Goal: Transaction & Acquisition: Book appointment/travel/reservation

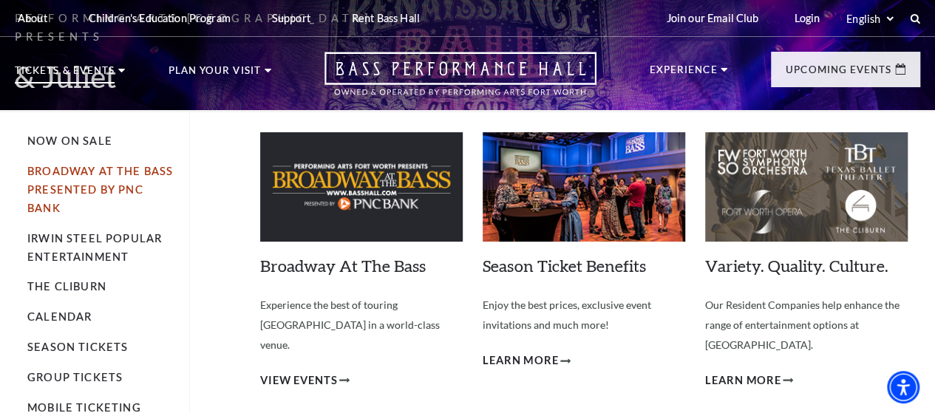
click at [80, 180] on link "Broadway At The Bass presented by PNC Bank" at bounding box center [100, 190] width 146 height 50
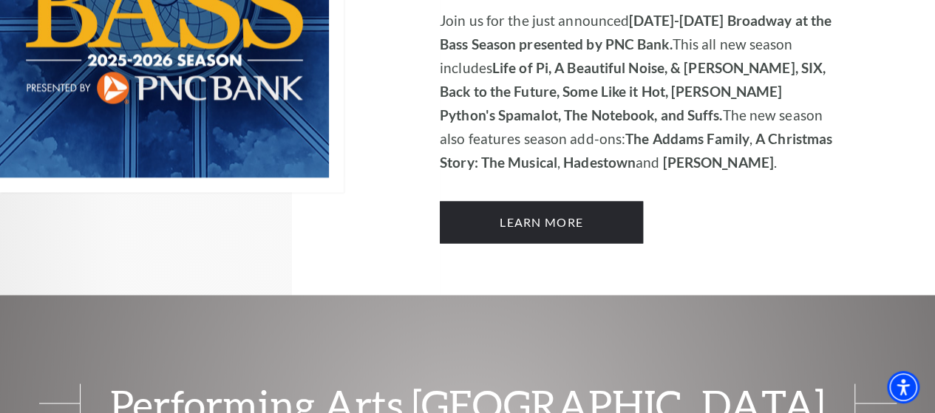
scroll to position [1167, 0]
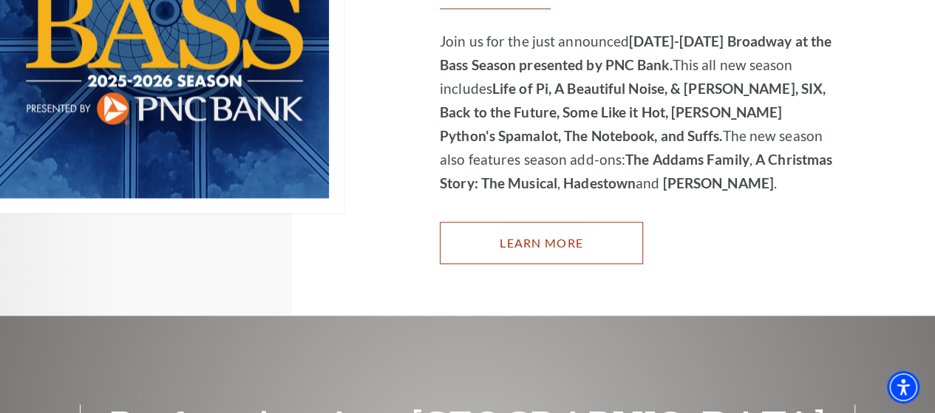
click at [543, 222] on link "Learn More" at bounding box center [541, 242] width 203 height 41
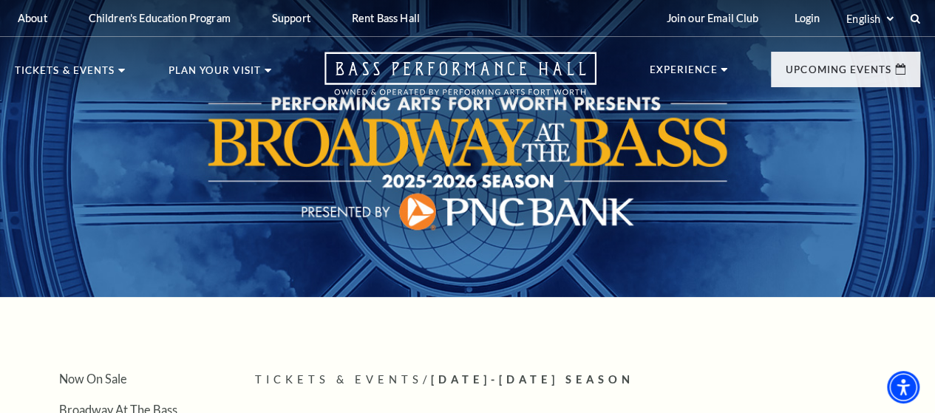
click at [576, 228] on div at bounding box center [467, 140] width 935 height 313
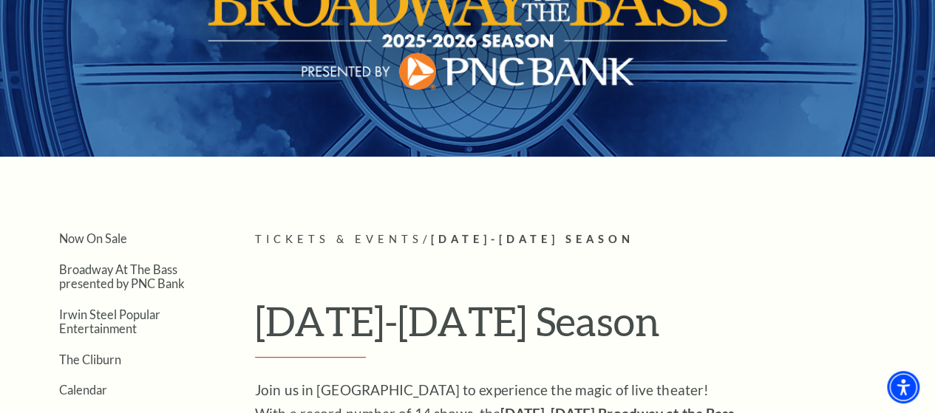
scroll to position [203, 0]
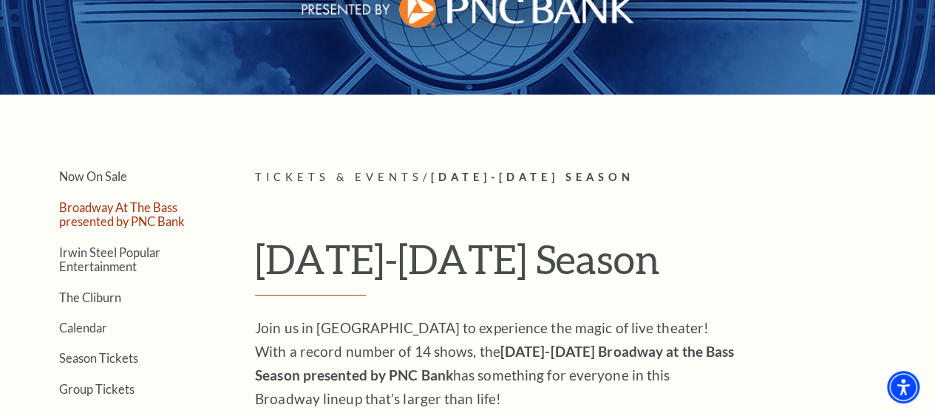
click at [118, 217] on link "Broadway At The Bass presented by PNC Bank" at bounding box center [122, 214] width 126 height 28
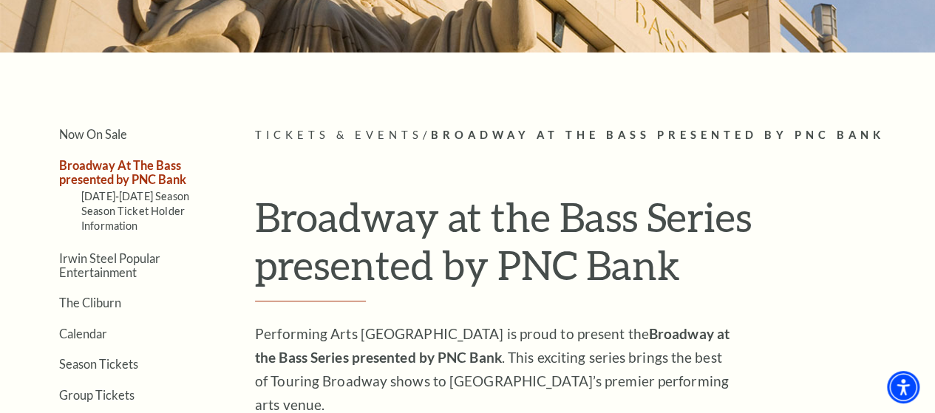
scroll to position [235, 0]
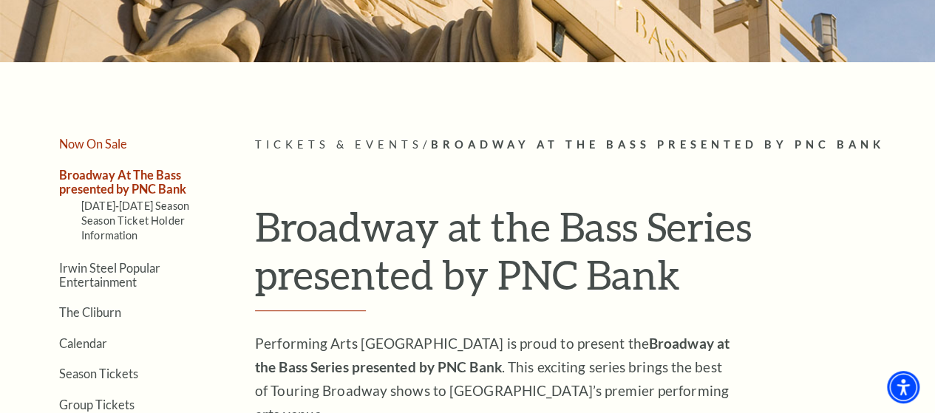
click at [112, 147] on link "Now On Sale" at bounding box center [93, 144] width 68 height 14
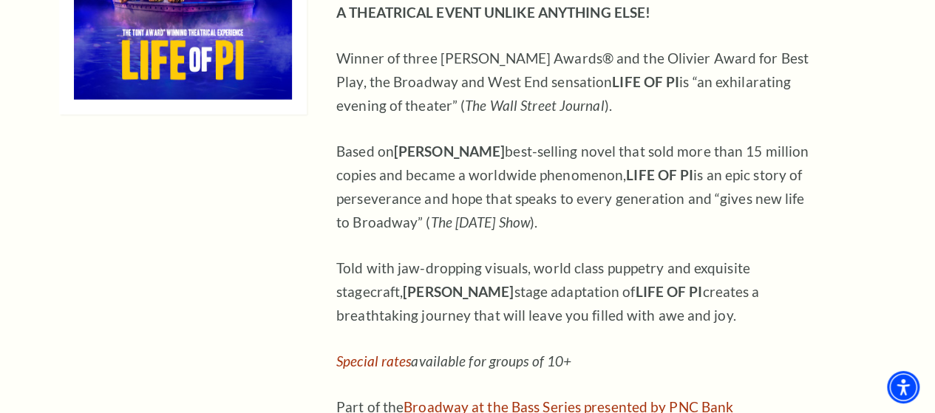
scroll to position [1969, 0]
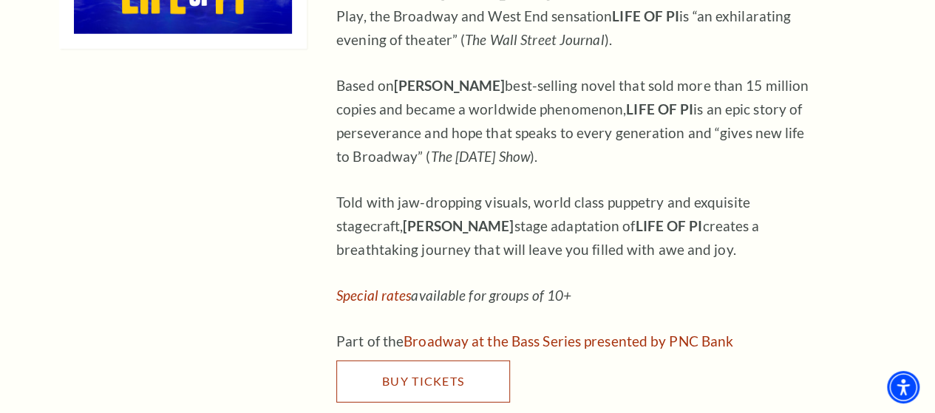
click at [430, 374] on span "Buy Tickets" at bounding box center [423, 381] width 82 height 14
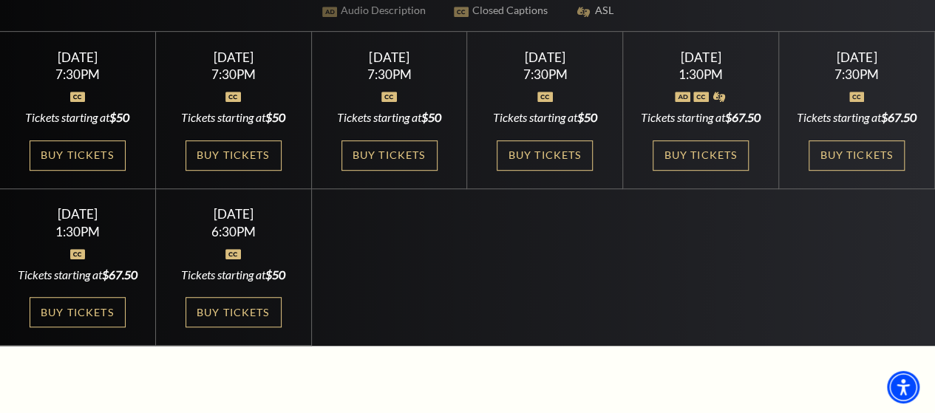
scroll to position [388, 0]
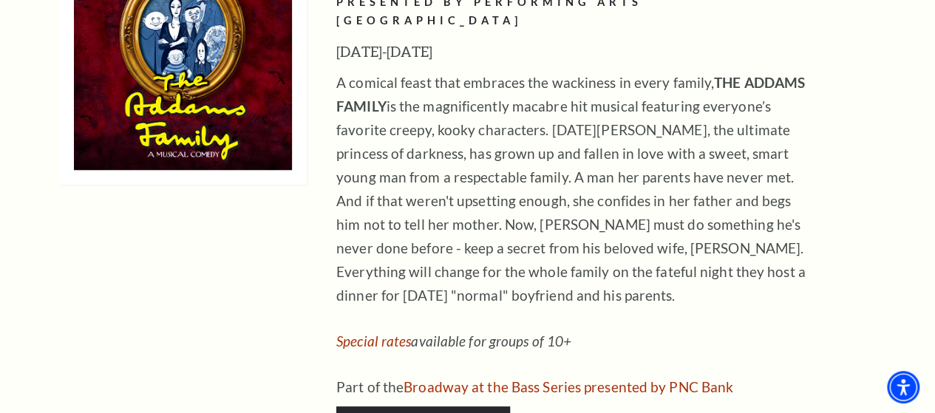
scroll to position [3436, 0]
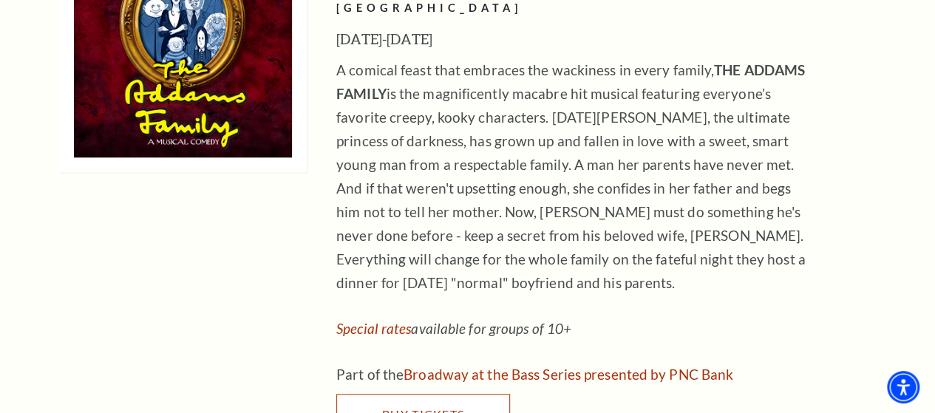
click at [461, 407] on span "Buy Tickets" at bounding box center [423, 414] width 82 height 14
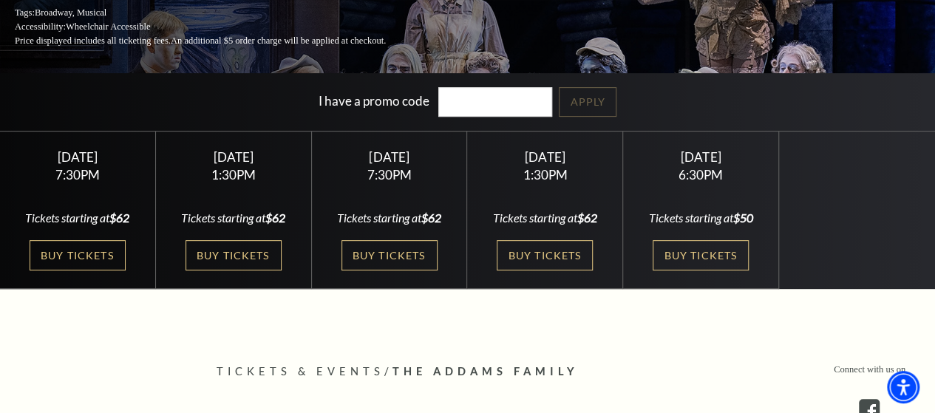
scroll to position [245, 0]
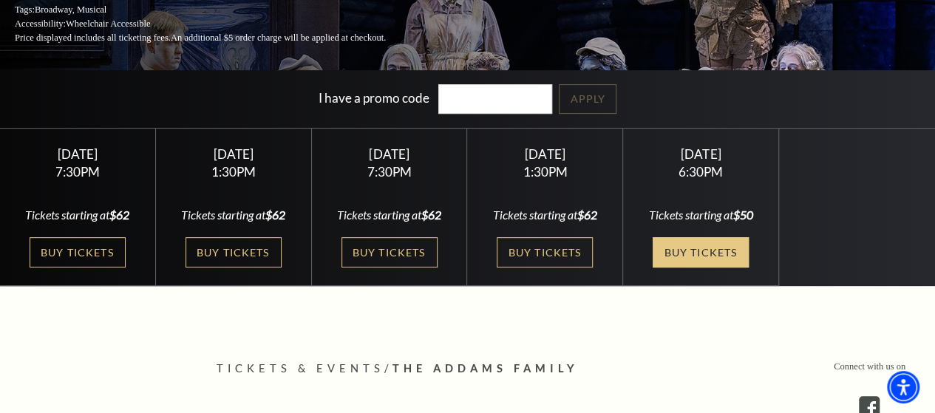
click at [680, 254] on link "Buy Tickets" at bounding box center [701, 252] width 96 height 30
click at [699, 252] on link "Buy Tickets" at bounding box center [701, 252] width 96 height 30
click at [697, 251] on link "Buy Tickets" at bounding box center [701, 252] width 96 height 30
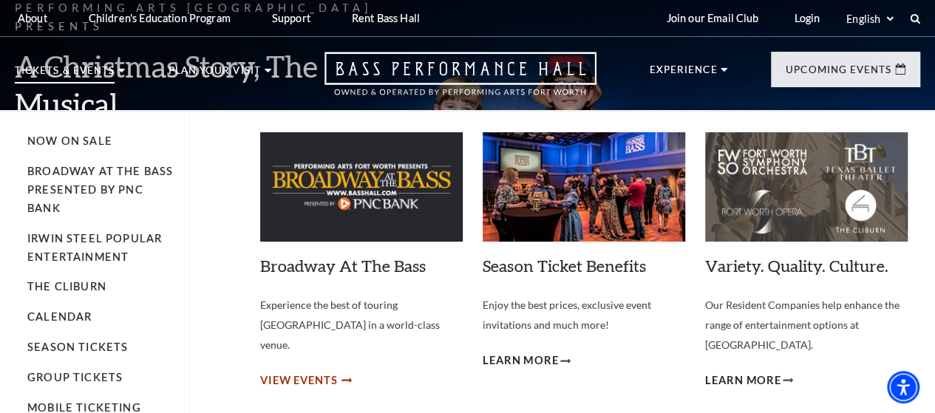
click at [313, 372] on span "View Events" at bounding box center [299, 381] width 78 height 18
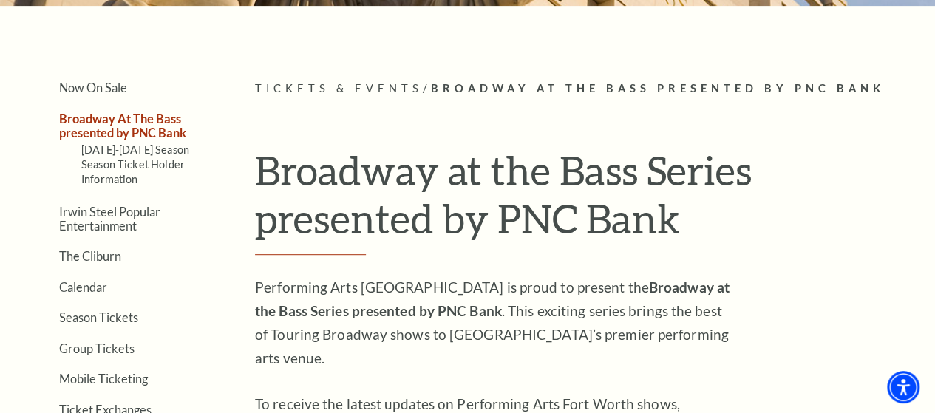
scroll to position [288, 0]
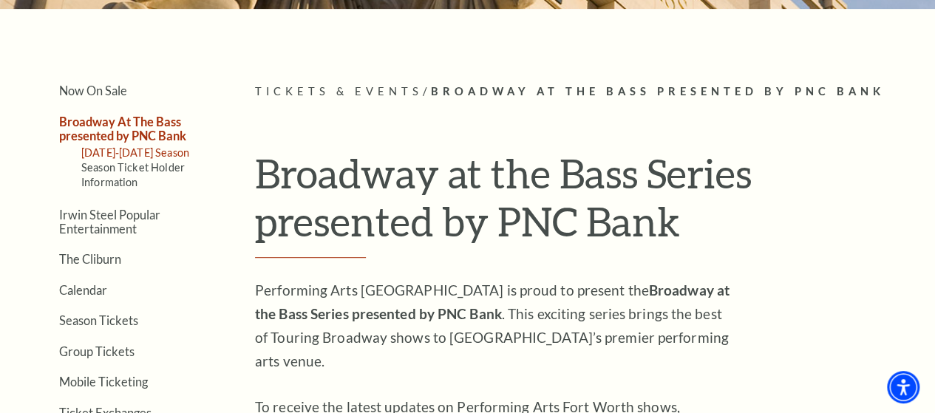
click at [127, 159] on link "[DATE]-[DATE] Season" at bounding box center [135, 152] width 108 height 13
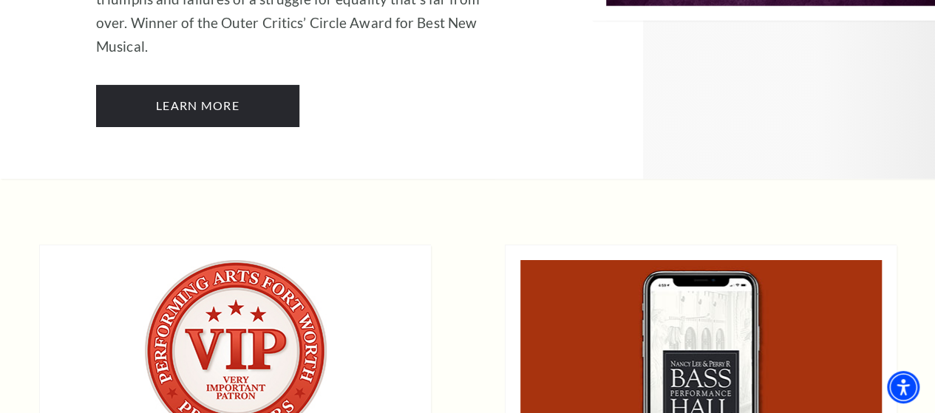
scroll to position [10955, 0]
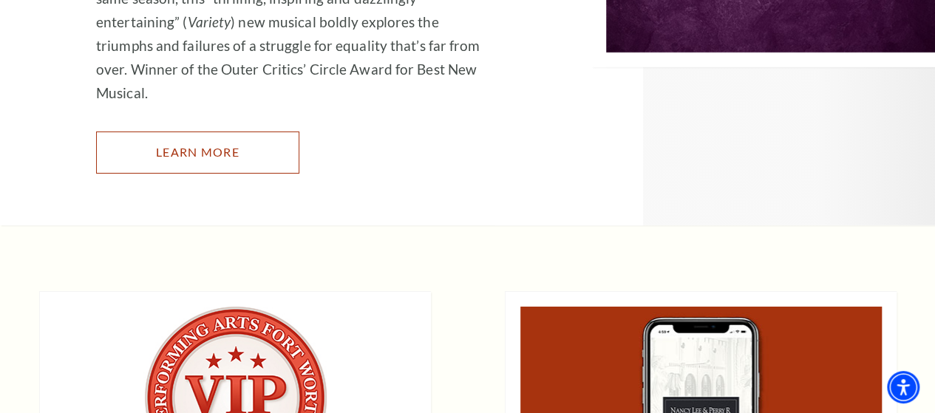
click at [174, 132] on link "Learn More" at bounding box center [197, 152] width 203 height 41
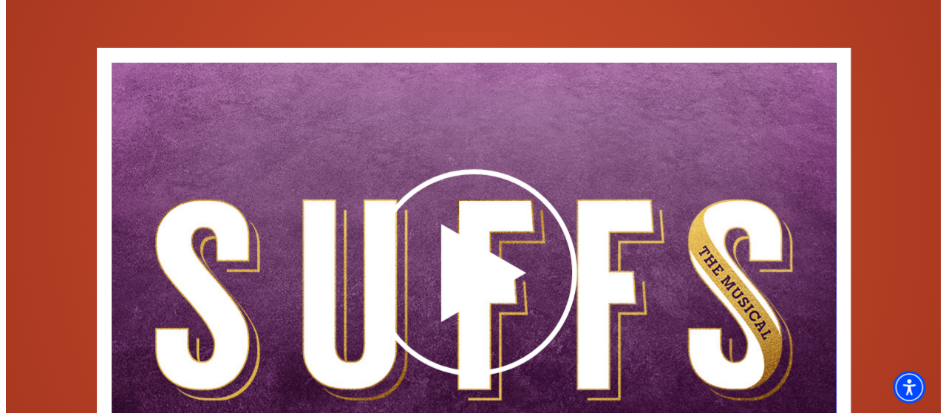
scroll to position [2117, 0]
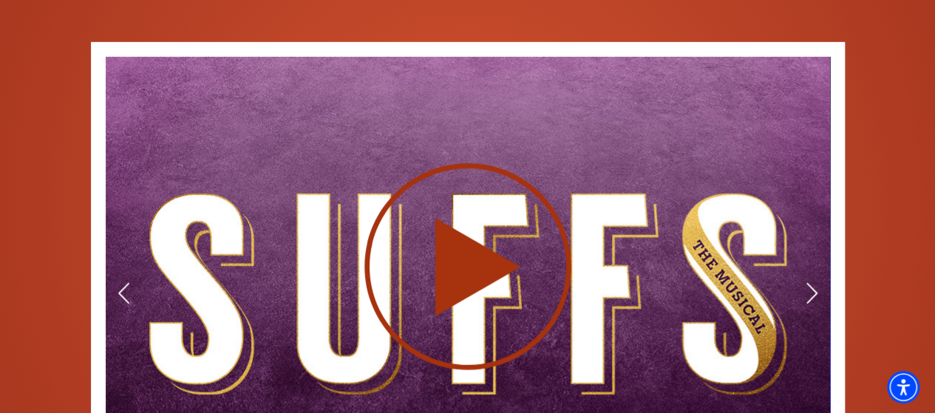
click at [489, 270] on use at bounding box center [467, 266] width 207 height 207
